Goal: Use online tool/utility: Utilize a website feature to perform a specific function

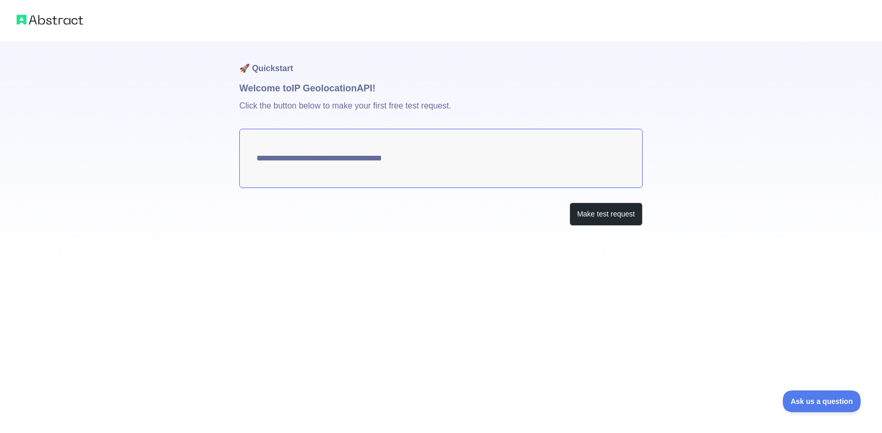
type textarea "**********"
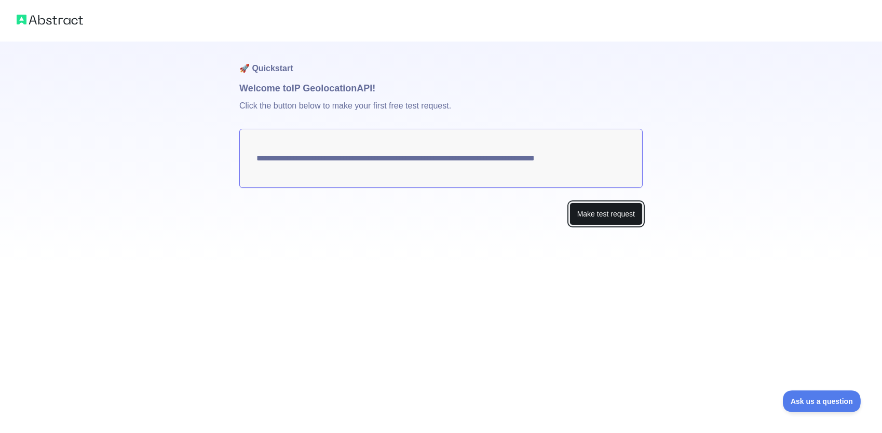
click at [601, 212] on button "Make test request" at bounding box center [606, 214] width 73 height 23
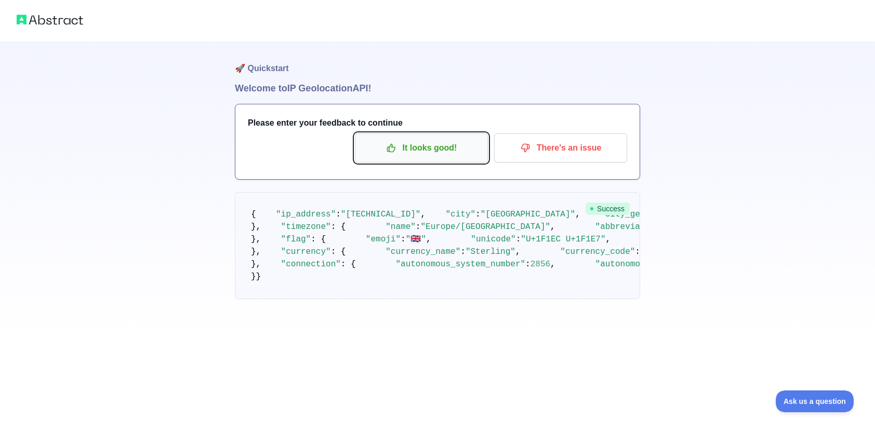
click at [449, 150] on p "It looks good!" at bounding box center [421, 148] width 117 height 18
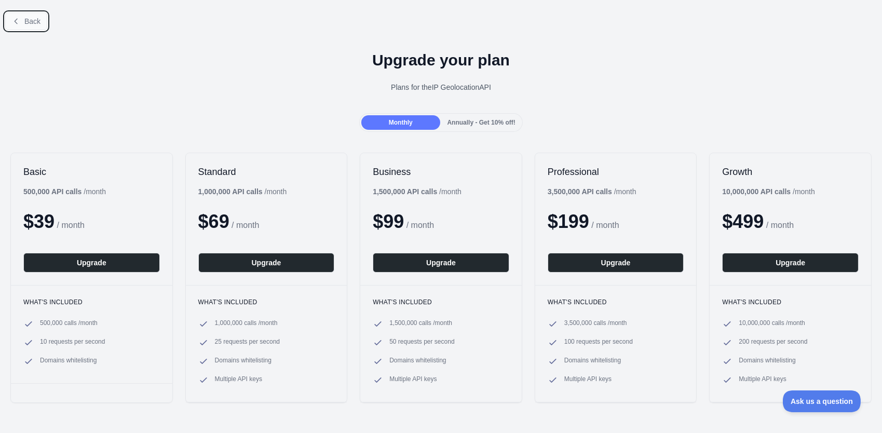
click at [33, 18] on span "Back" at bounding box center [32, 21] width 16 height 8
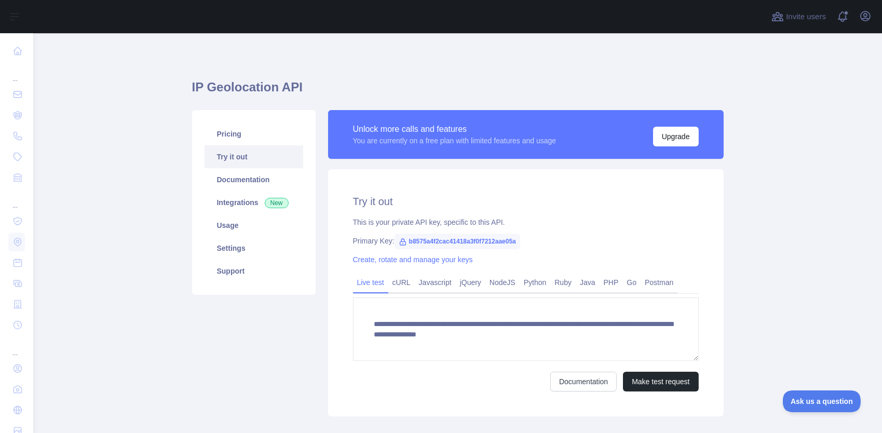
click at [445, 240] on span "b8575a4f2cac41418a3f0f7212aae05a" at bounding box center [458, 242] width 126 height 16
click at [660, 384] on button "Make test request" at bounding box center [660, 382] width 75 height 20
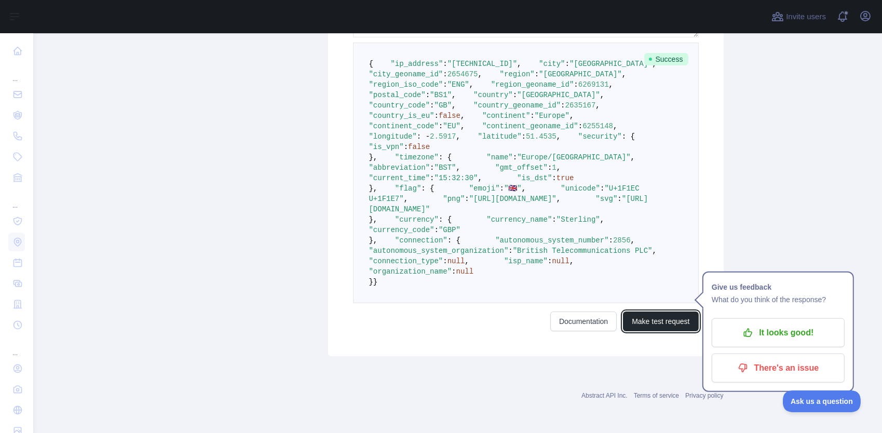
scroll to position [561, 0]
